Goal: Information Seeking & Learning: Find specific fact

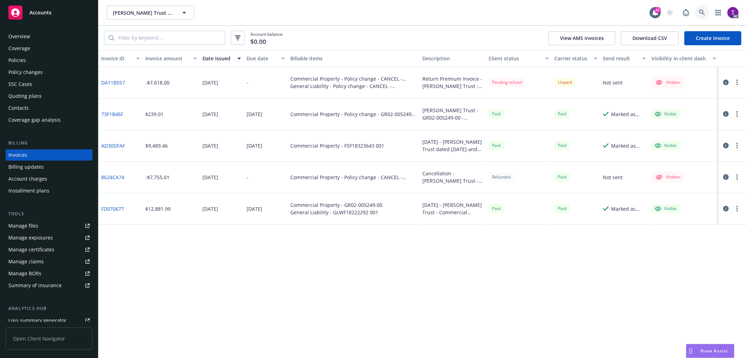
click at [696, 12] on link at bounding box center [702, 13] width 14 height 14
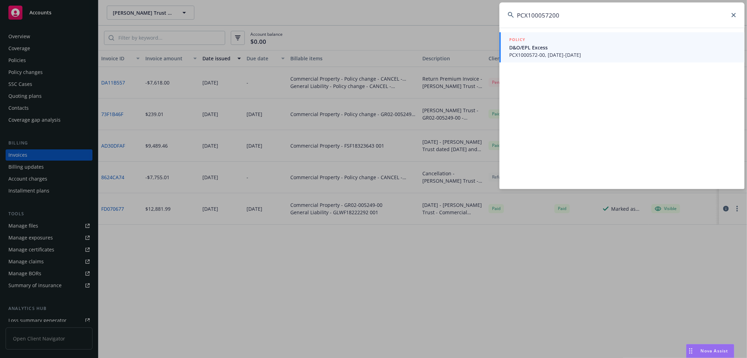
type input "PCX100057200"
click at [527, 48] on span "D&O/EPL Excess" at bounding box center [622, 47] width 227 height 7
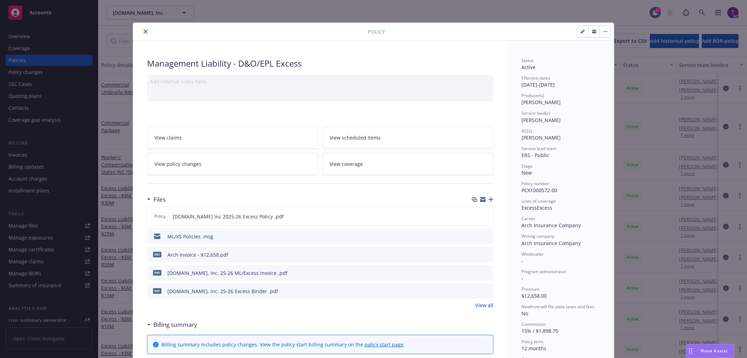
click at [144, 30] on icon "close" at bounding box center [146, 31] width 4 height 4
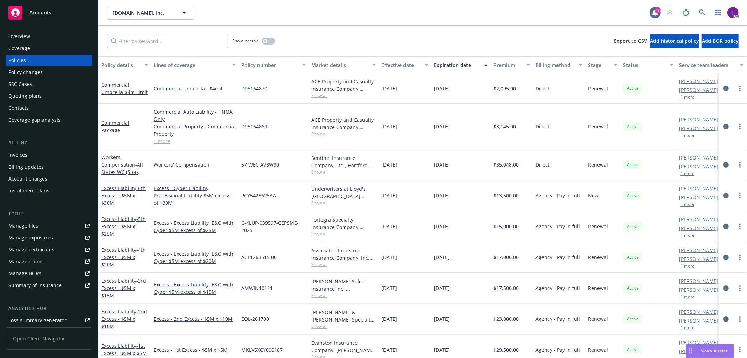
click at [19, 152] on div "Invoices" at bounding box center [17, 154] width 19 height 11
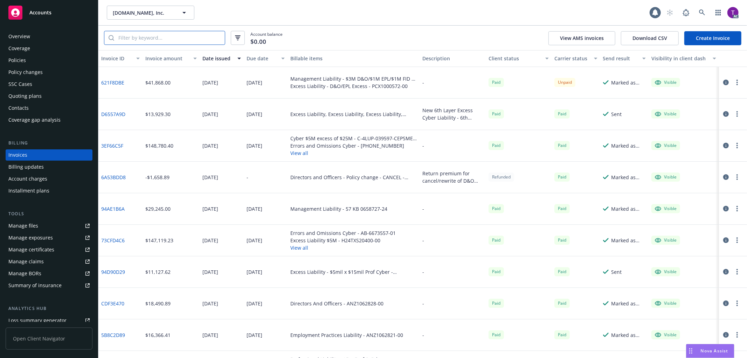
click at [137, 36] on input "search" at bounding box center [169, 37] width 111 height 13
paste input "PCX100057200"
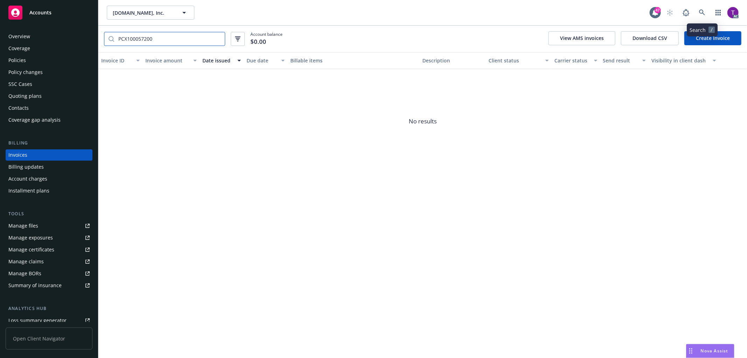
type input "PCX100057200"
click at [701, 16] on link at bounding box center [702, 13] width 14 height 14
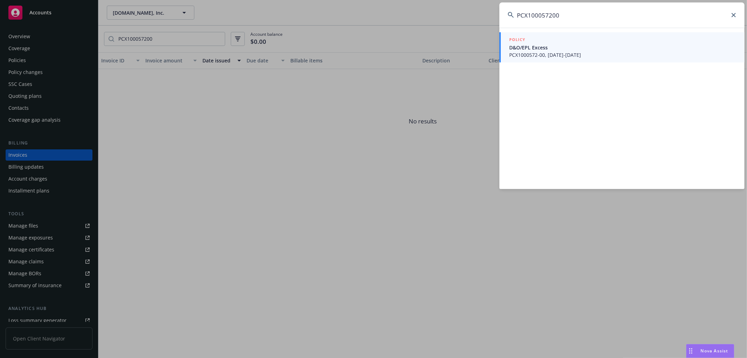
type input "PCX100057200"
click at [535, 39] on div "POLICY" at bounding box center [622, 40] width 227 height 8
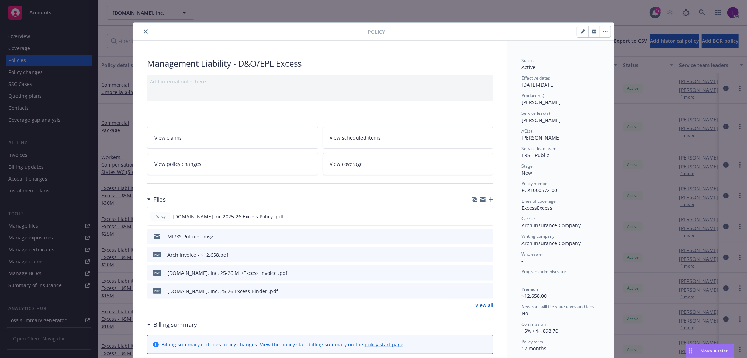
click at [144, 32] on icon "close" at bounding box center [146, 31] width 4 height 4
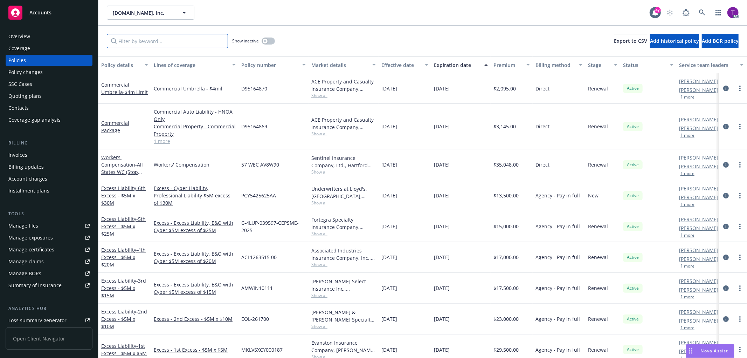
click at [139, 40] on input "Filter by keyword..." at bounding box center [167, 41] width 121 height 14
paste input "PCX100057200"
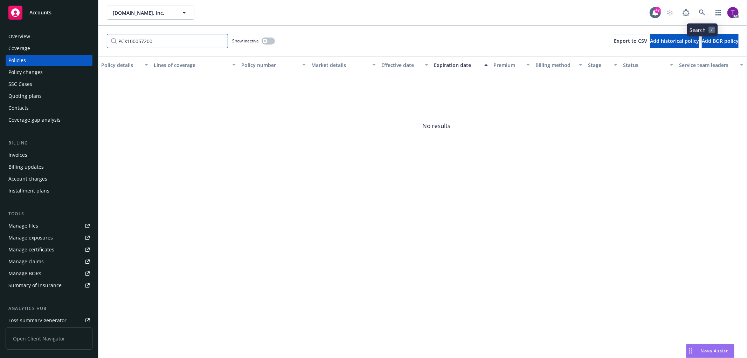
type input "PCX100057200"
click at [702, 10] on icon at bounding box center [702, 12] width 6 height 6
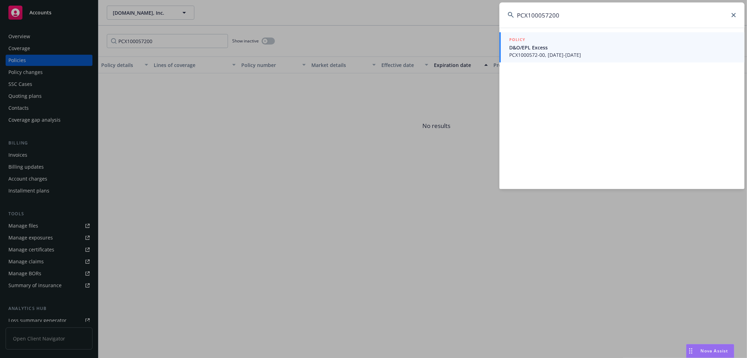
type input "PCX100057200"
click at [592, 56] on span "PCX1000572-00, [DATE]-[DATE]" at bounding box center [622, 54] width 227 height 7
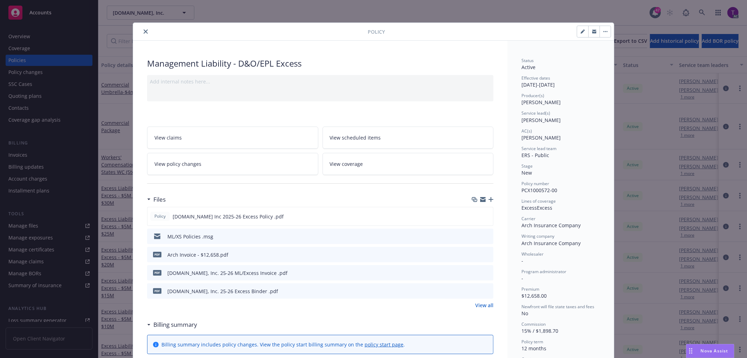
click at [144, 29] on button "close" at bounding box center [145, 31] width 8 height 8
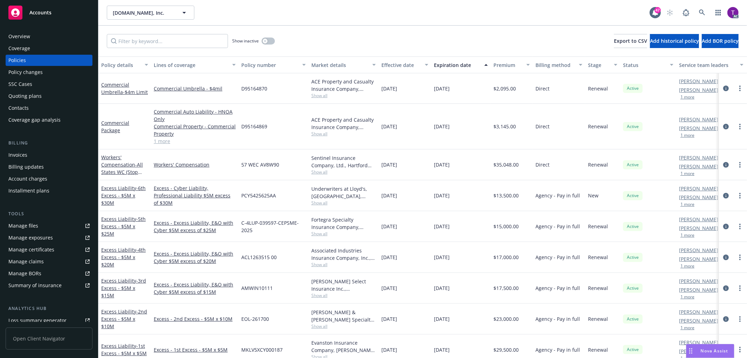
scroll to position [113, 0]
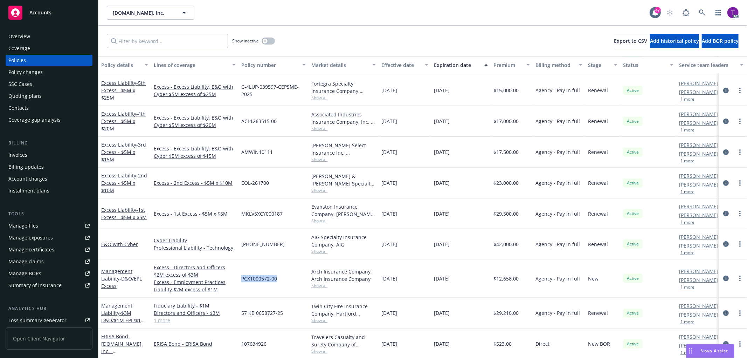
drag, startPoint x: 274, startPoint y: 281, endPoint x: 240, endPoint y: 278, distance: 33.8
click at [240, 278] on div "PCX1000572-00" at bounding box center [273, 278] width 70 height 38
copy span "PCX1000572-00"
click at [36, 154] on div "Invoices" at bounding box center [48, 154] width 81 height 11
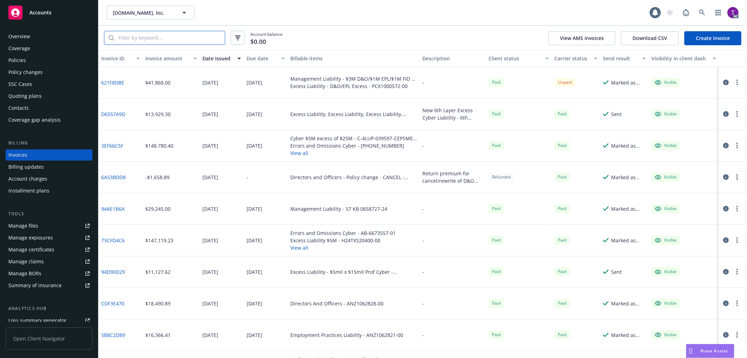
click at [189, 39] on input "search" at bounding box center [169, 37] width 111 height 13
paste input "PCX1000572-00"
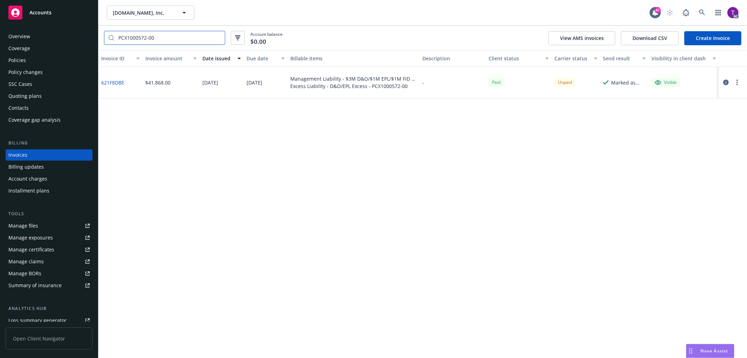
type input "PCX1000572-00"
click at [702, 9] on link at bounding box center [702, 13] width 14 height 14
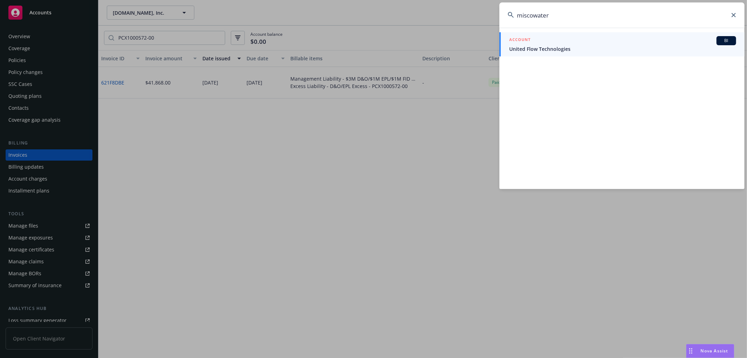
click at [608, 19] on input "miscowater" at bounding box center [621, 14] width 245 height 25
drag, startPoint x: 596, startPoint y: 19, endPoint x: 459, endPoint y: 4, distance: 137.4
click at [466, 4] on div "miscowater ACCOUNT BI United Flow Technologies" at bounding box center [373, 179] width 747 height 358
paste input "P275749"
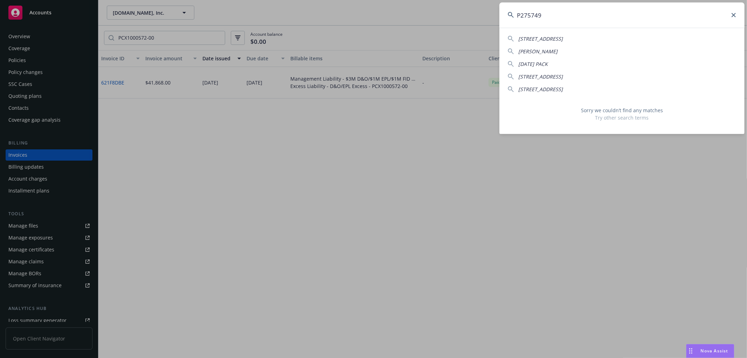
drag, startPoint x: 602, startPoint y: 4, endPoint x: 454, endPoint y: 11, distance: 148.3
click at [454, 11] on div "P275749 4827-[STREET_ADDRESS] [PERSON_NAME] [DATE] PACK [STREET_ADDRESS][GEOGRA…" at bounding box center [373, 179] width 747 height 358
paste input ".01-00"
click at [585, 12] on input "P275749.01-00" at bounding box center [621, 14] width 245 height 25
drag, startPoint x: 581, startPoint y: 14, endPoint x: 354, endPoint y: -22, distance: 230.2
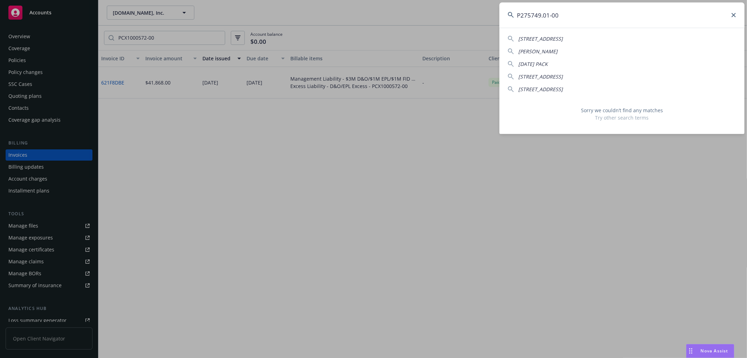
click at [354, 0] on html "Accounts Overview Coverage Policies Policy changes SSC Cases Quoting plans Cont…" at bounding box center [373, 179] width 747 height 358
paste input "Anduril"
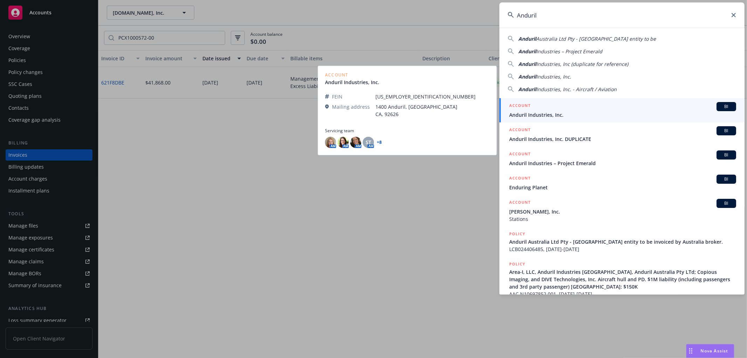
type input "Anduril"
click at [568, 112] on span "Anduril Industries, Inc." at bounding box center [622, 114] width 227 height 7
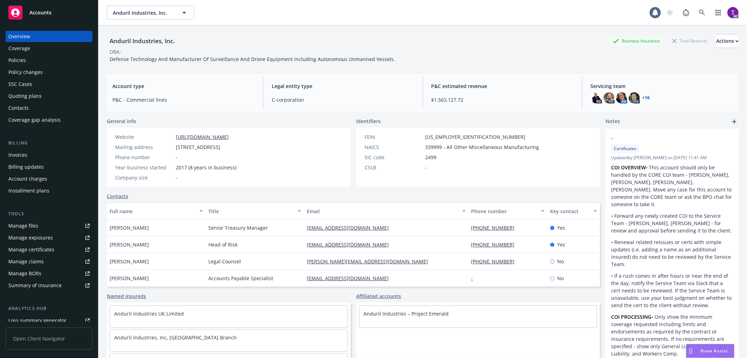
click at [53, 156] on div "Invoices" at bounding box center [48, 154] width 81 height 11
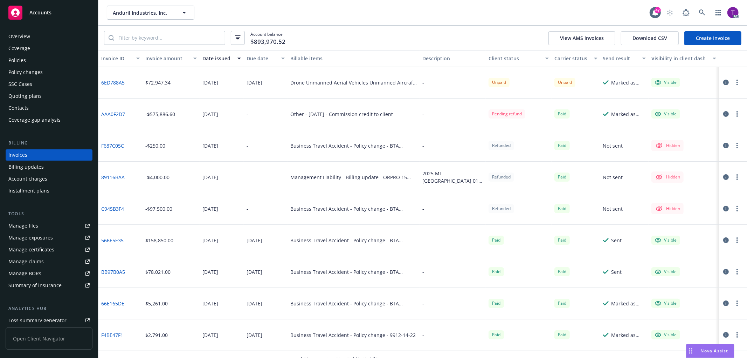
click at [162, 55] on div "Invoice amount" at bounding box center [167, 58] width 44 height 7
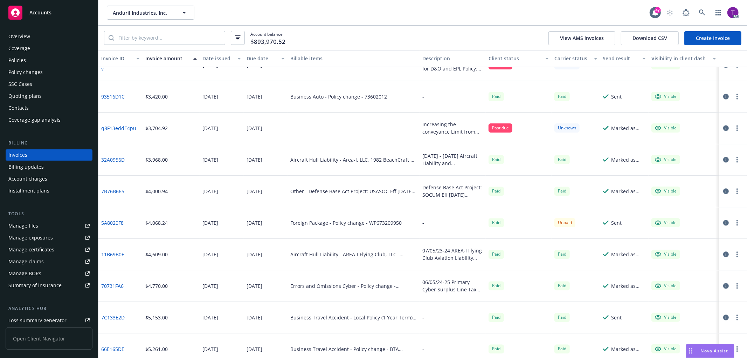
scroll to position [1377, 0]
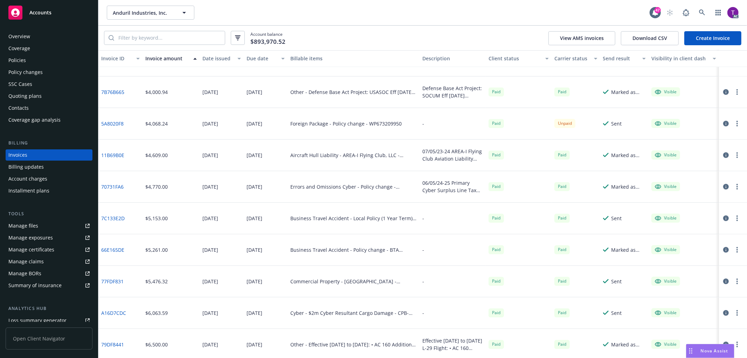
click at [116, 280] on link "77FDF831" at bounding box center [112, 280] width 22 height 7
click at [25, 58] on div "Policies" at bounding box center [17, 60] width 18 height 11
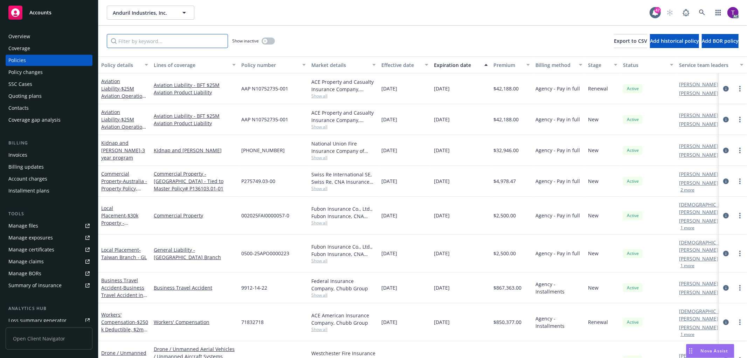
click at [134, 36] on input "Filter by keyword..." at bounding box center [167, 41] width 121 height 14
paste input "P275749.01-00"
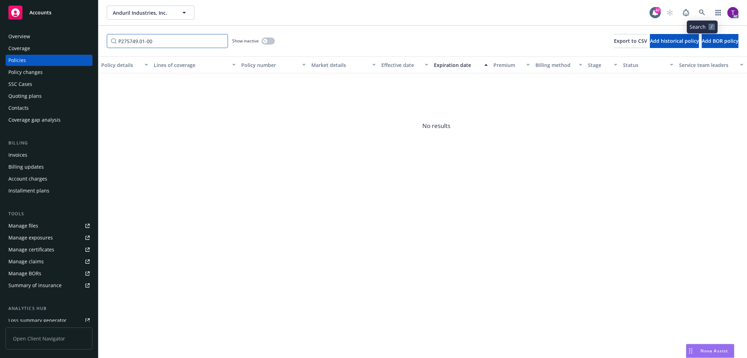
type input "P275749.01-00"
click at [705, 11] on link at bounding box center [702, 13] width 14 height 14
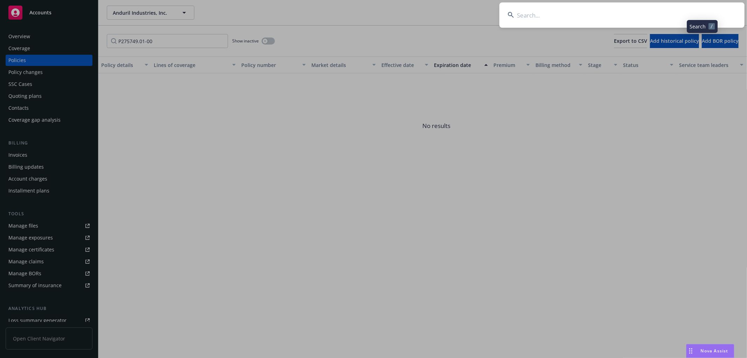
type input "P275749.01-00"
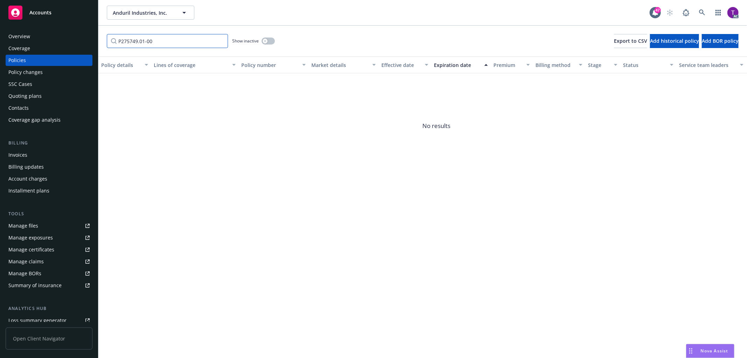
click at [219, 40] on input "P275749.01-00" at bounding box center [167, 41] width 121 height 14
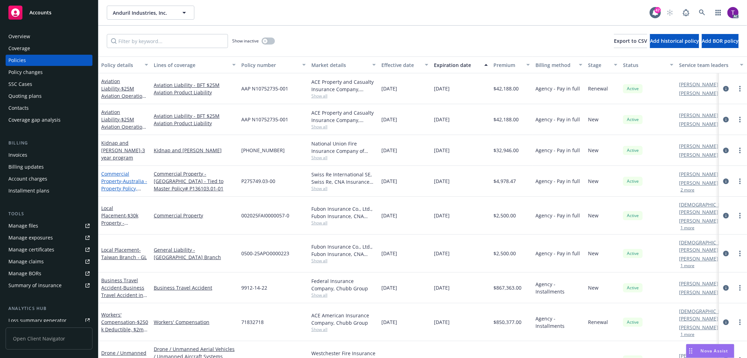
click at [120, 176] on link "Commercial Property - [GEOGRAPHIC_DATA] - Property Policy, Tied to Master # P13…" at bounding box center [124, 188] width 46 height 36
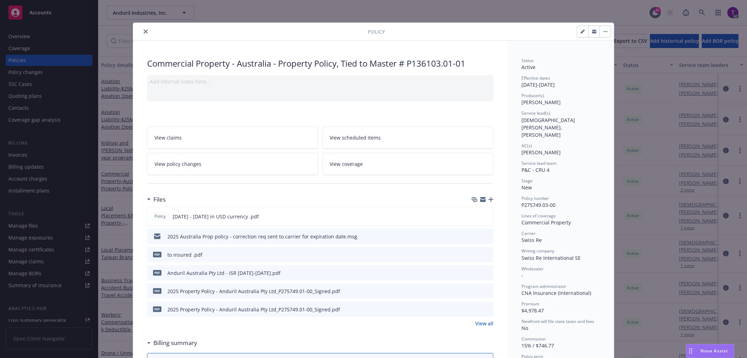
click at [702, 11] on div "Policy Commercial Property - [GEOGRAPHIC_DATA] - Property Policy, Tied to Maste…" at bounding box center [373, 179] width 747 height 358
click at [144, 34] on button "close" at bounding box center [145, 31] width 8 height 8
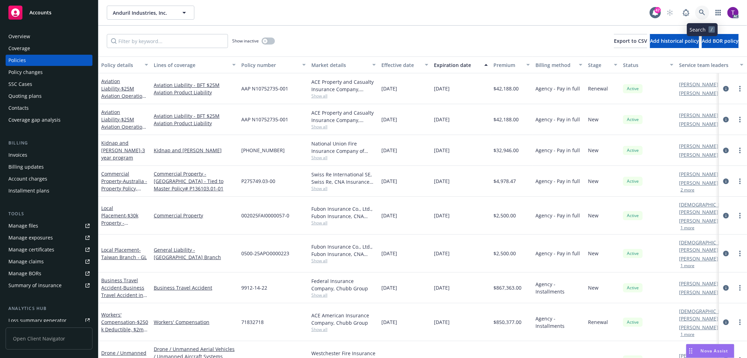
click at [705, 10] on icon at bounding box center [702, 12] width 6 height 6
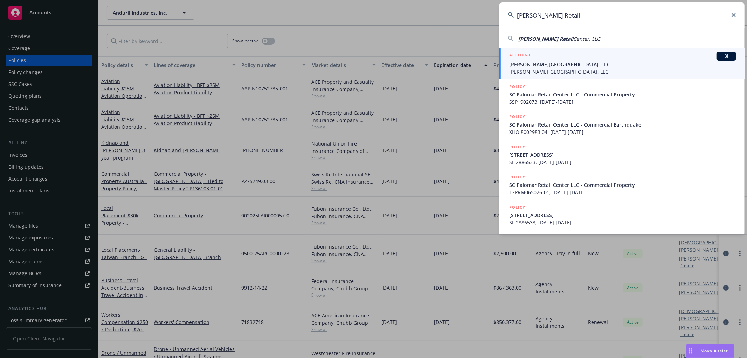
type input "[PERSON_NAME] Retail"
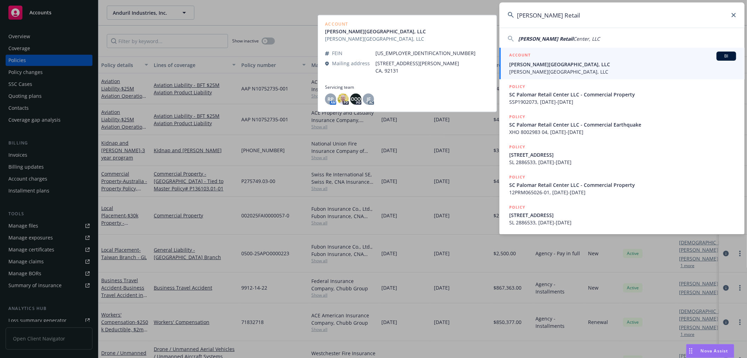
click at [537, 64] on span "[PERSON_NAME][GEOGRAPHIC_DATA], LLC" at bounding box center [622, 64] width 227 height 7
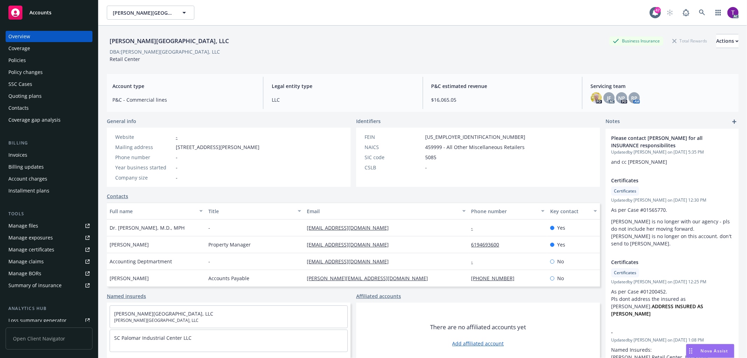
click at [12, 151] on div "Invoices" at bounding box center [17, 154] width 19 height 11
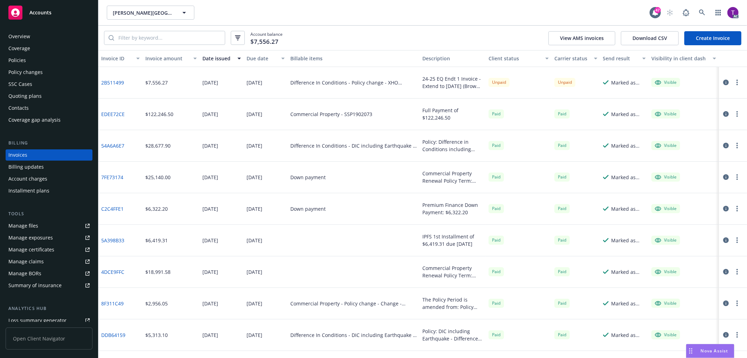
click at [332, 25] on div "[PERSON_NAME][GEOGRAPHIC_DATA], LLC [PERSON_NAME][GEOGRAPHIC_DATA], LLC 47 AC" at bounding box center [422, 12] width 648 height 25
drag, startPoint x: 157, startPoint y: 84, endPoint x: 143, endPoint y: 84, distance: 14.0
click at [143, 84] on div "$7,556.27" at bounding box center [171, 83] width 57 height 32
click at [167, 81] on div "$7,556.27" at bounding box center [156, 82] width 22 height 7
drag, startPoint x: 170, startPoint y: 82, endPoint x: 148, endPoint y: 83, distance: 22.1
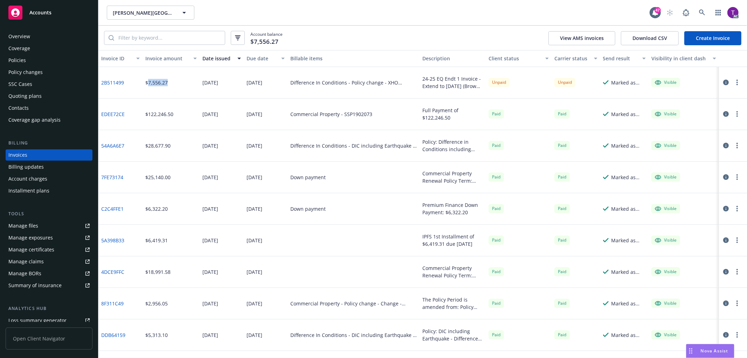
click at [148, 83] on div "$7,556.27" at bounding box center [171, 83] width 57 height 32
copy div "7,556.27"
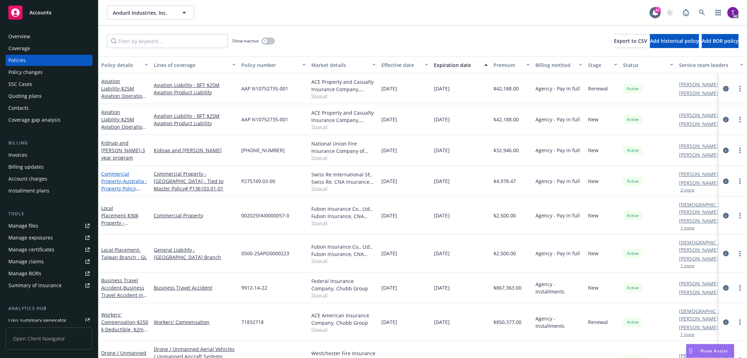
click at [106, 178] on link "Commercial Property - [GEOGRAPHIC_DATA] - Property Policy, Tied to Master # P13…" at bounding box center [124, 188] width 46 height 36
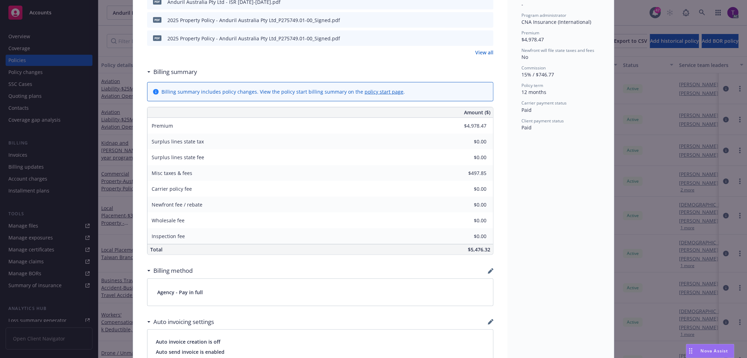
scroll to position [289, 0]
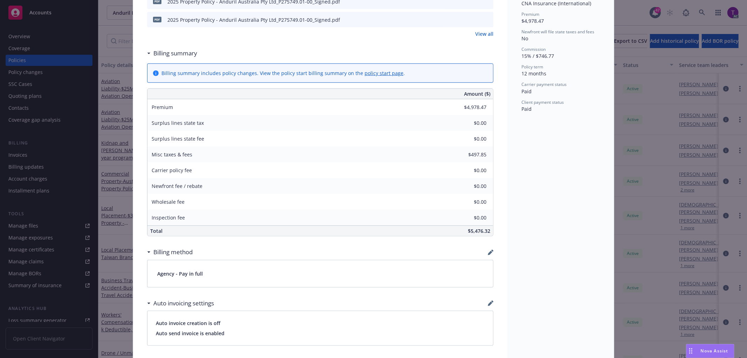
drag, startPoint x: 488, startPoint y: 154, endPoint x: 135, endPoint y: 151, distance: 353.7
click at [135, 151] on div "Commercial Property - [GEOGRAPHIC_DATA] - Property Policy, Tied to Master # P13…" at bounding box center [320, 173] width 374 height 845
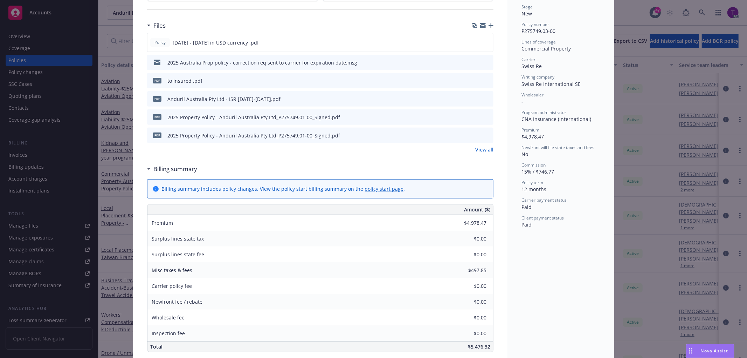
scroll to position [147, 0]
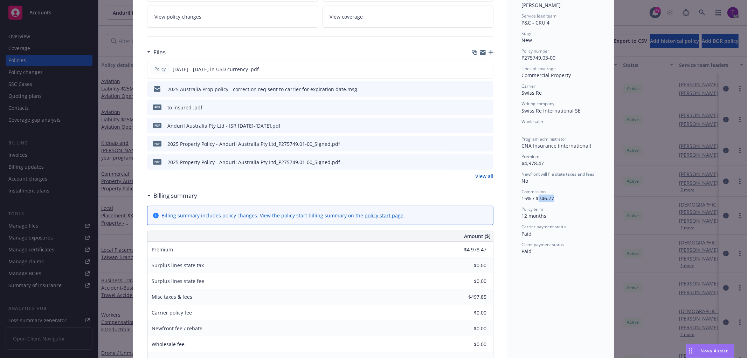
drag, startPoint x: 544, startPoint y: 192, endPoint x: 536, endPoint y: 196, distance: 9.1
click at [536, 196] on div "Status Active Effective dates [DATE] - [DATE] Producer(s) [PERSON_NAME] Service…" at bounding box center [560, 82] width 78 height 344
copy span "746.77"
click at [112, 46] on div "Policy Commercial Property - [GEOGRAPHIC_DATA] - Property Policy, Tied to Maste…" at bounding box center [373, 179] width 747 height 358
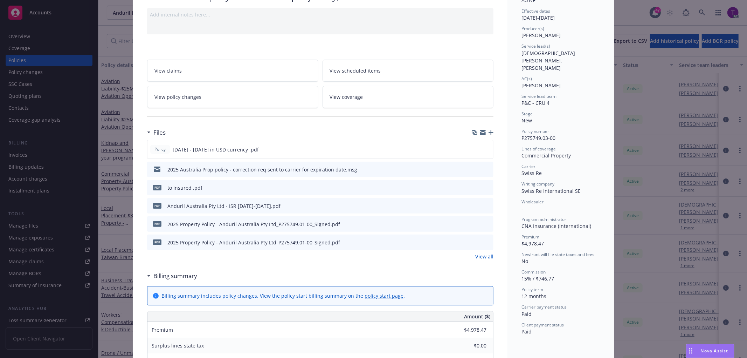
scroll to position [0, 0]
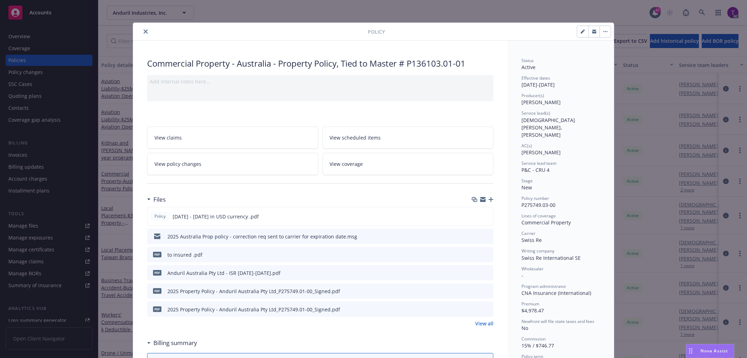
click at [141, 29] on button "close" at bounding box center [145, 31] width 8 height 8
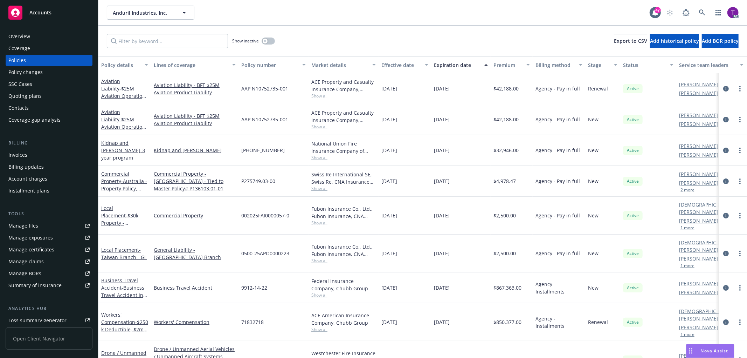
click at [33, 152] on div "Invoices" at bounding box center [48, 154] width 81 height 11
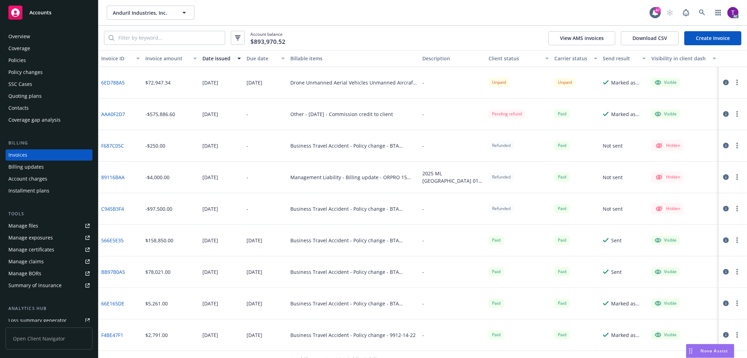
click at [161, 58] on div "Invoice amount" at bounding box center [167, 58] width 44 height 7
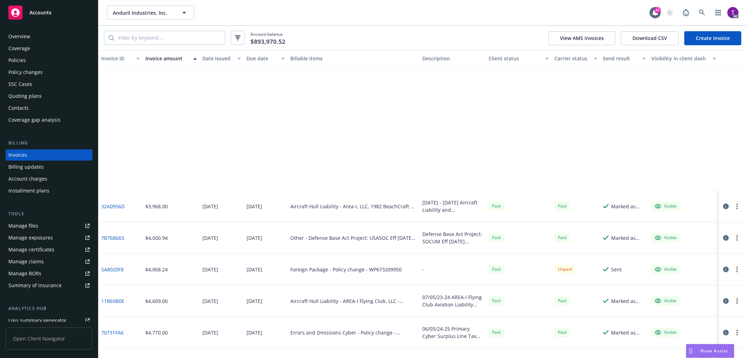
scroll to position [1510, 0]
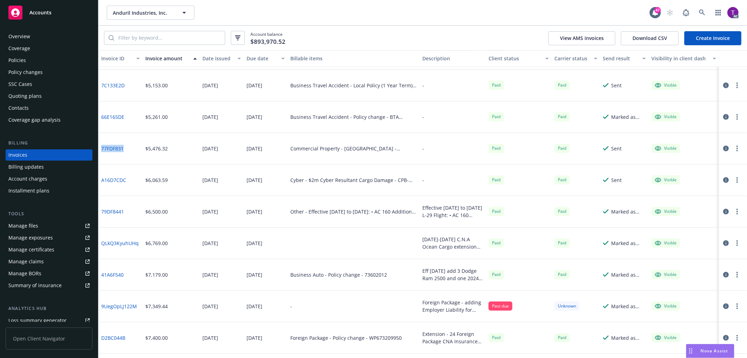
drag, startPoint x: 132, startPoint y: 151, endPoint x: 101, endPoint y: 149, distance: 30.8
click at [101, 149] on div "77FDF831" at bounding box center [120, 149] width 44 height 32
copy link "77FDF831"
click at [37, 61] on div "Policies" at bounding box center [48, 60] width 81 height 11
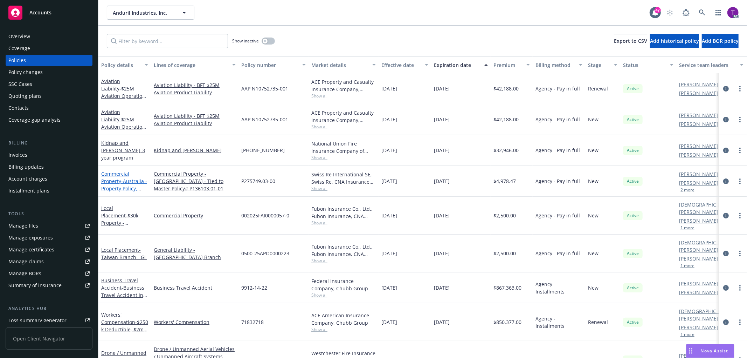
click at [118, 187] on span "- Australia - Property Policy, Tied to Master # P136103.01-01" at bounding box center [124, 192] width 46 height 29
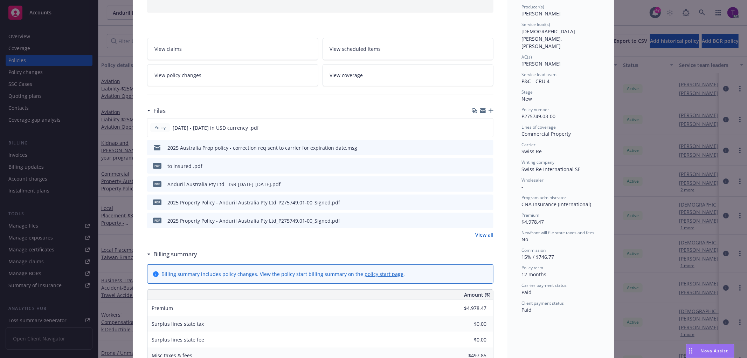
scroll to position [269, 0]
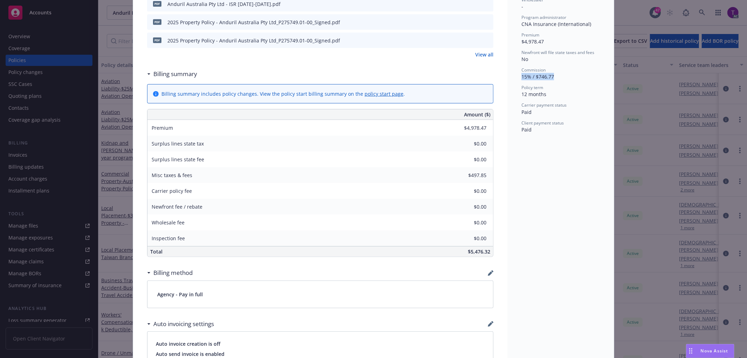
drag, startPoint x: 518, startPoint y: 67, endPoint x: 556, endPoint y: 70, distance: 37.7
click at [556, 70] on div "Commission 15% / $746.77" at bounding box center [560, 73] width 78 height 13
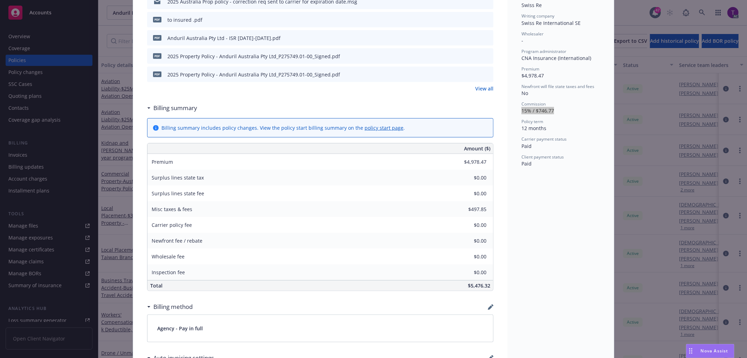
scroll to position [214, 0]
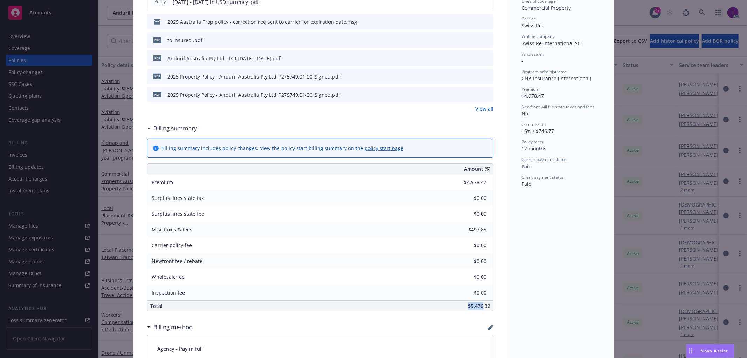
drag, startPoint x: 466, startPoint y: 306, endPoint x: 494, endPoint y: 306, distance: 27.3
click at [489, 306] on div "$5,476.32" at bounding box center [372, 305] width 241 height 10
click at [541, 306] on div "Status Active Effective dates [DATE] - [DATE] Producer(s) [PERSON_NAME] Service…" at bounding box center [560, 248] width 106 height 845
drag, startPoint x: 518, startPoint y: 125, endPoint x: 530, endPoint y: 125, distance: 12.3
click at [530, 125] on div "Status Active Effective dates [DATE] - [DATE] Producer(s) [PERSON_NAME] Service…" at bounding box center [560, 248] width 106 height 845
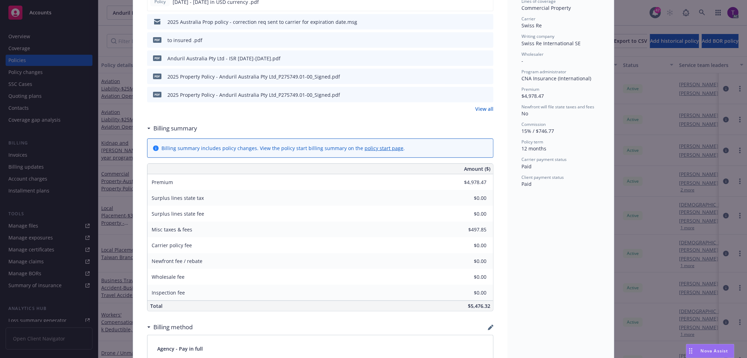
click at [493, 182] on div "Commercial Property - [GEOGRAPHIC_DATA] - Property Policy, Tied to Master # P13…" at bounding box center [320, 248] width 374 height 845
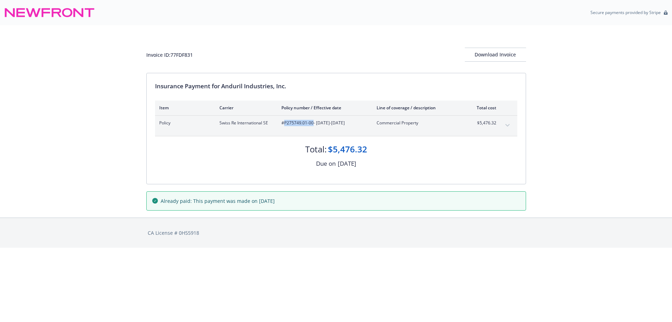
drag, startPoint x: 311, startPoint y: 125, endPoint x: 285, endPoint y: 122, distance: 25.8
click at [285, 122] on div "Policy Swiss Re International SE #P275749.01-00 - [DATE]-[DATE] Commercial Prop…" at bounding box center [336, 126] width 362 height 20
click at [508, 123] on button "expand content" at bounding box center [507, 125] width 11 height 11
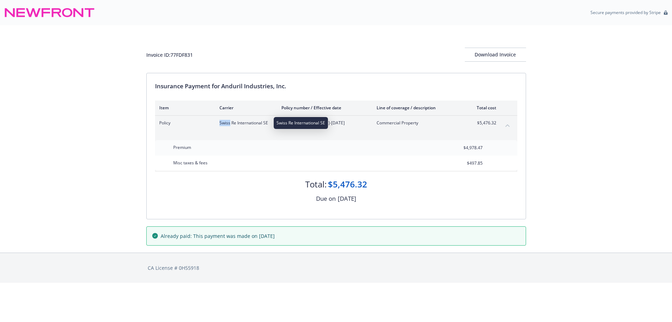
drag, startPoint x: 219, startPoint y: 125, endPoint x: 230, endPoint y: 123, distance: 10.6
click at [230, 123] on span "Swiss Re International SE" at bounding box center [245, 123] width 51 height 6
copy span "Swiss"
click at [314, 158] on div "Misc taxes & fees $497.85" at bounding box center [336, 162] width 362 height 15
drag, startPoint x: 313, startPoint y: 122, endPoint x: 285, endPoint y: 125, distance: 28.8
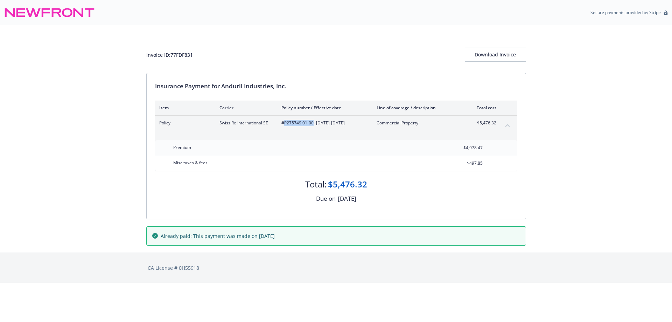
click at [285, 125] on span "#P275749.01-00 - 02/02/2025-04/15/2025" at bounding box center [324, 123] width 84 height 6
copy span "P275749.01-00"
drag, startPoint x: 497, startPoint y: 123, endPoint x: 468, endPoint y: 121, distance: 29.1
click at [468, 121] on div "Policy Swiss Re International SE #P275749.01-00 - 02/02/2025-04/15/2025 Commerc…" at bounding box center [336, 126] width 362 height 20
click at [453, 163] on div "Misc taxes & fees $497.85" at bounding box center [336, 162] width 362 height 15
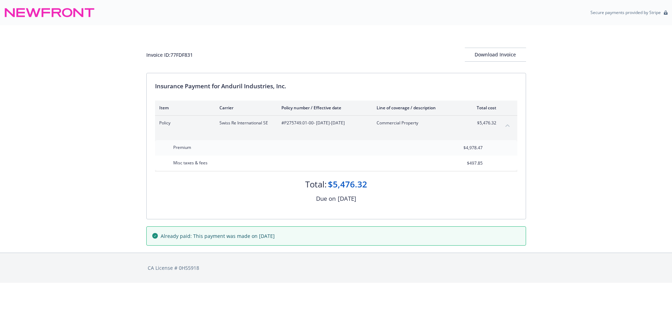
click at [560, 154] on div "Invoice ID: 77FDF831 Download Invoice Insurance Payment for Anduril Industries,…" at bounding box center [336, 138] width 672 height 227
